Goal: Communication & Community: Answer question/provide support

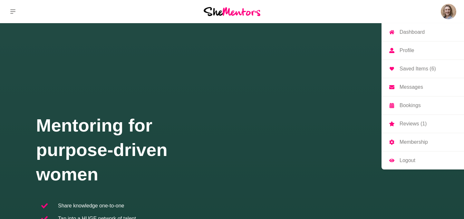
click at [409, 88] on p "Messages" at bounding box center [412, 87] width 24 height 5
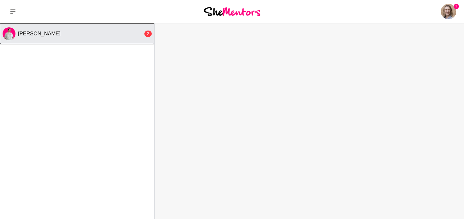
click at [94, 28] on button "Lauren Purse 2" at bounding box center [77, 34] width 154 height 21
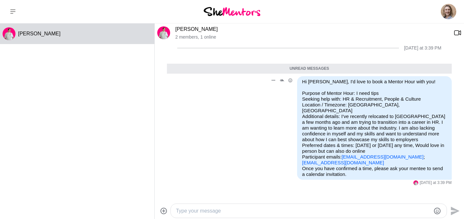
scroll to position [52, 0]
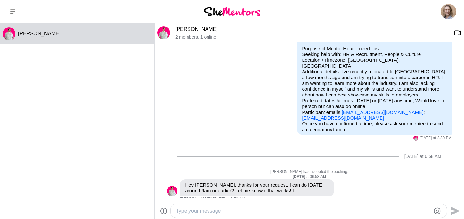
click at [257, 212] on textarea "Type your message" at bounding box center [303, 212] width 255 height 8
type textarea "9"
type textarea "Hi [PERSON_NAME], 9am on the 23rd would be perfect thank you!"
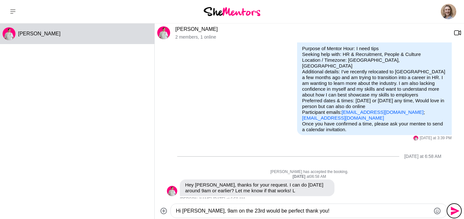
click at [451, 210] on icon "Send" at bounding box center [454, 211] width 10 height 10
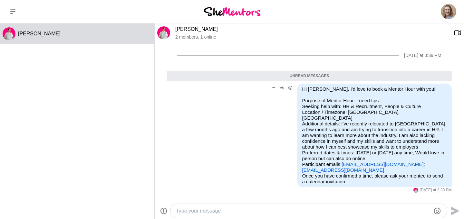
scroll to position [98, 0]
